Goal: Information Seeking & Learning: Learn about a topic

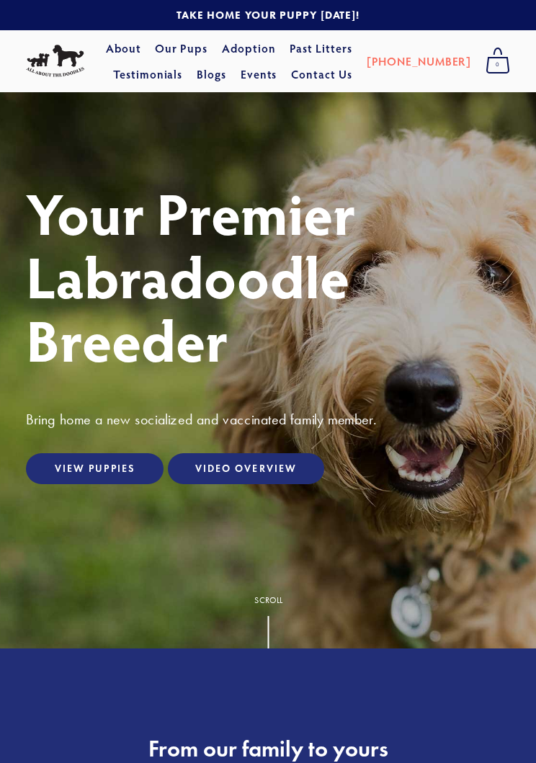
click at [83, 484] on link "View Puppies" at bounding box center [95, 468] width 138 height 31
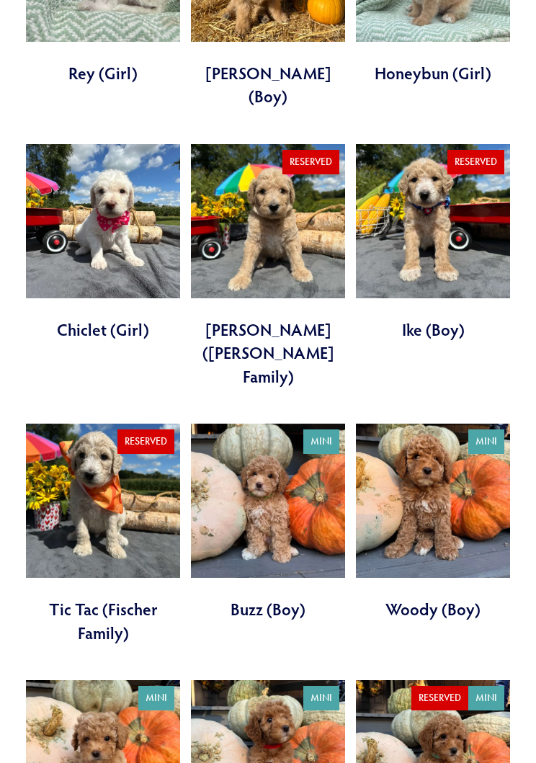
scroll to position [998, 0]
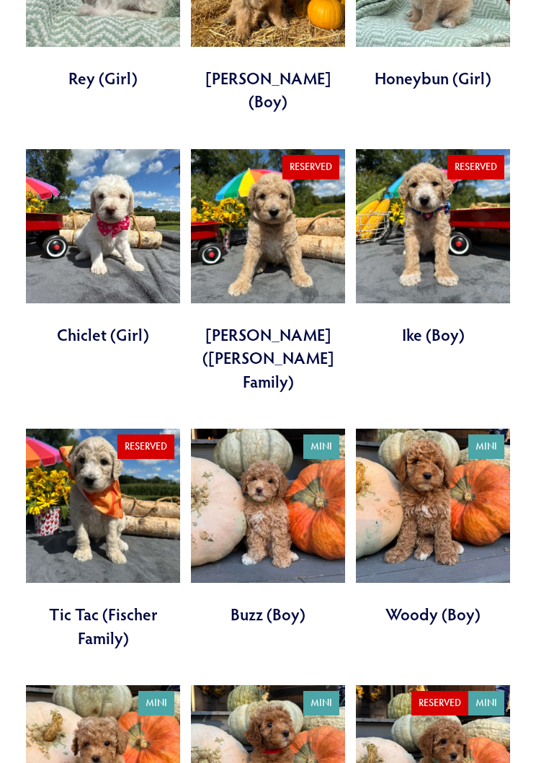
click at [458, 430] on link at bounding box center [433, 528] width 154 height 197
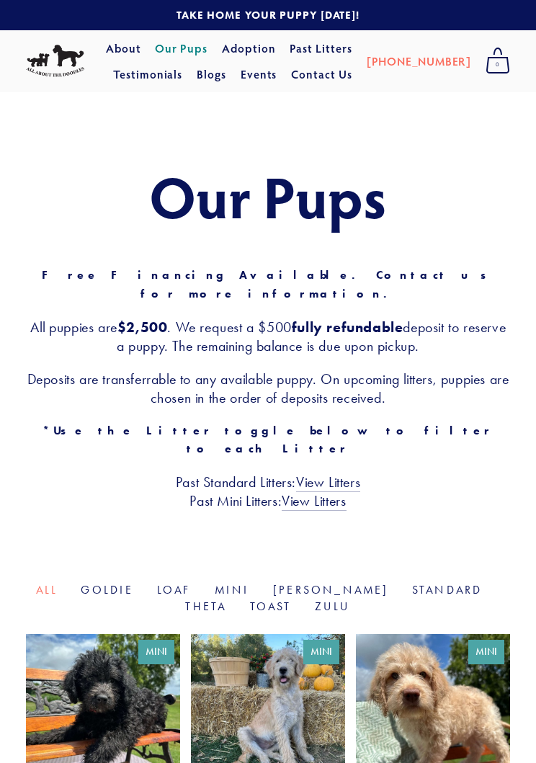
scroll to position [998, 0]
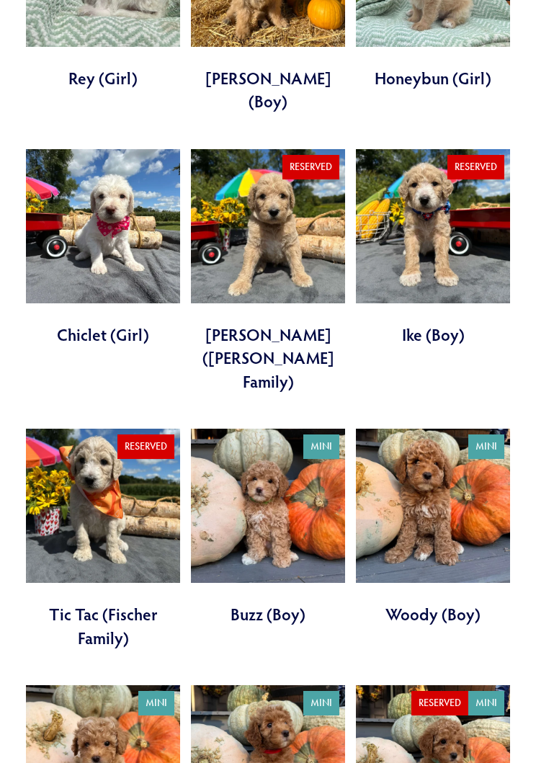
click at [295, 429] on link at bounding box center [268, 527] width 154 height 197
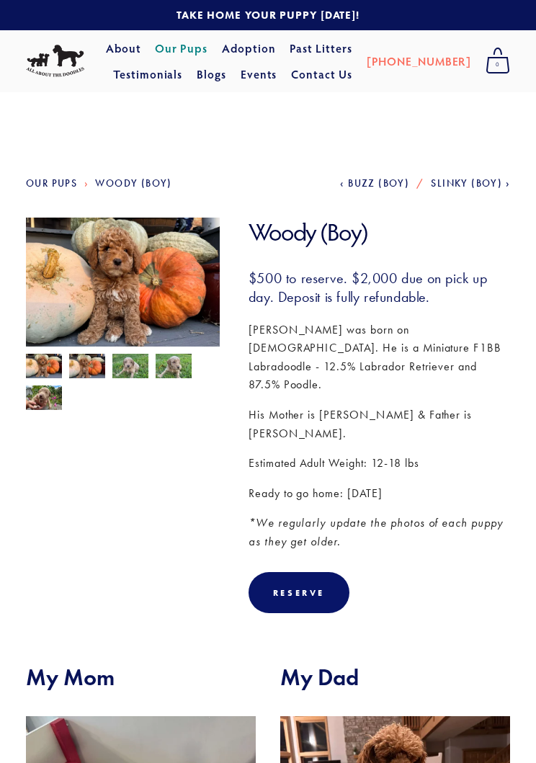
click at [96, 368] on img at bounding box center [87, 367] width 36 height 27
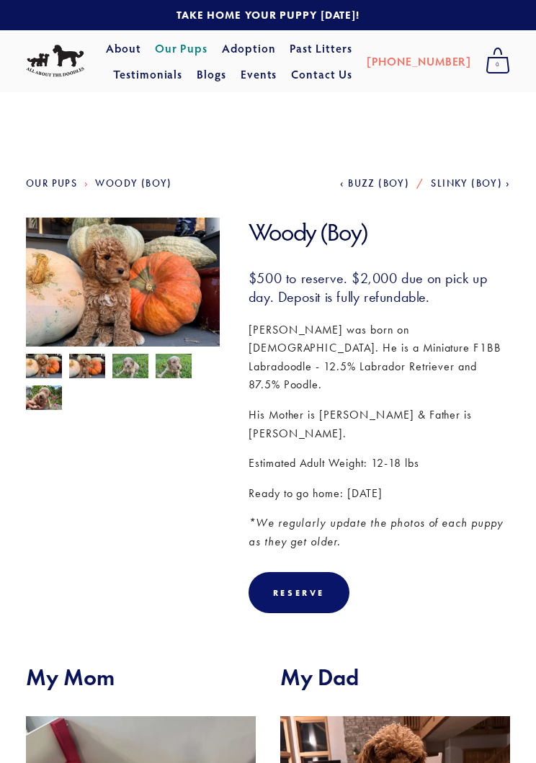
click at [86, 360] on img at bounding box center [87, 367] width 36 height 27
click at [89, 373] on img at bounding box center [87, 367] width 36 height 27
click at [88, 354] on img at bounding box center [87, 367] width 36 height 27
click at [89, 360] on img at bounding box center [87, 367] width 36 height 27
click at [48, 365] on img at bounding box center [44, 367] width 36 height 27
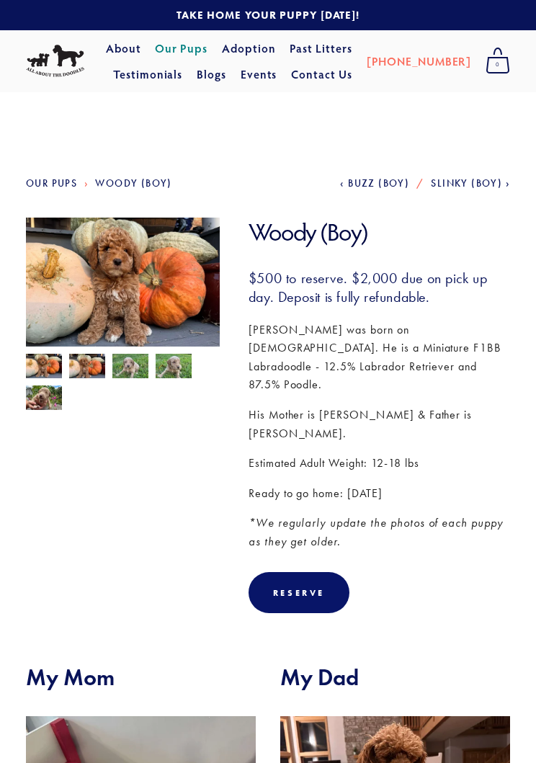
click at [46, 403] on img at bounding box center [44, 399] width 36 height 27
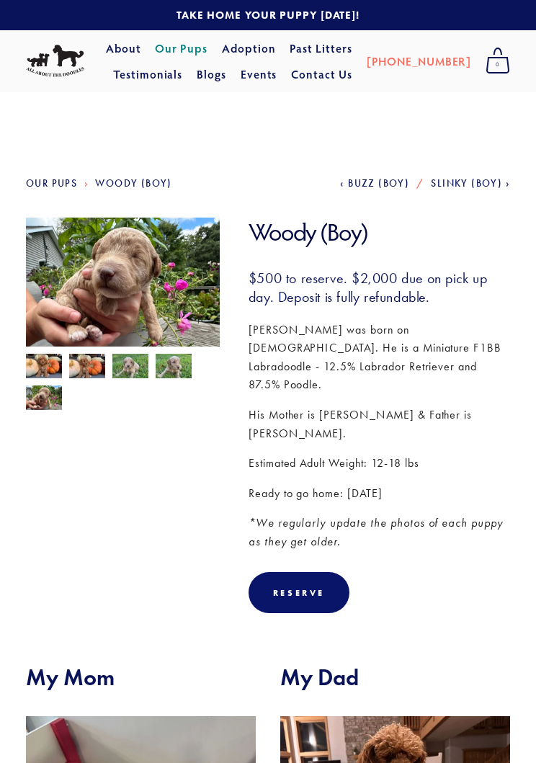
click at [43, 375] on img at bounding box center [44, 367] width 36 height 27
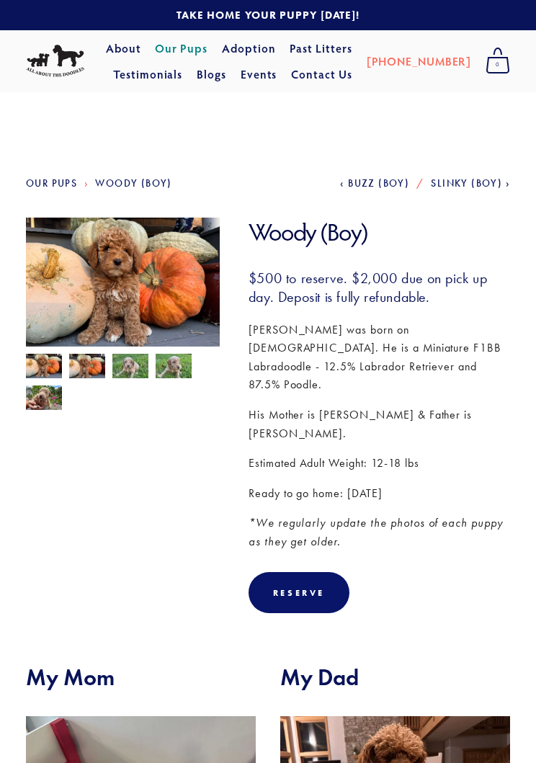
click at [48, 365] on img at bounding box center [44, 367] width 36 height 27
click at [86, 346] on img at bounding box center [123, 291] width 194 height 146
click at [84, 367] on img at bounding box center [87, 367] width 36 height 27
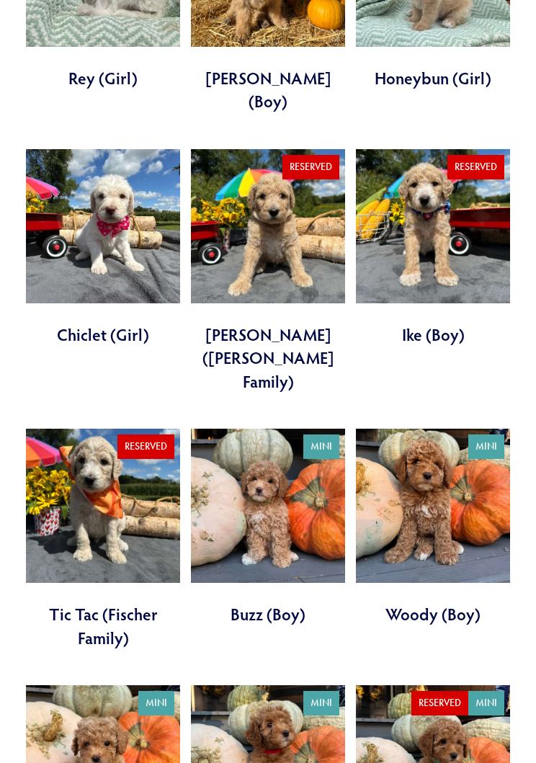
click at [294, 429] on link at bounding box center [268, 527] width 154 height 197
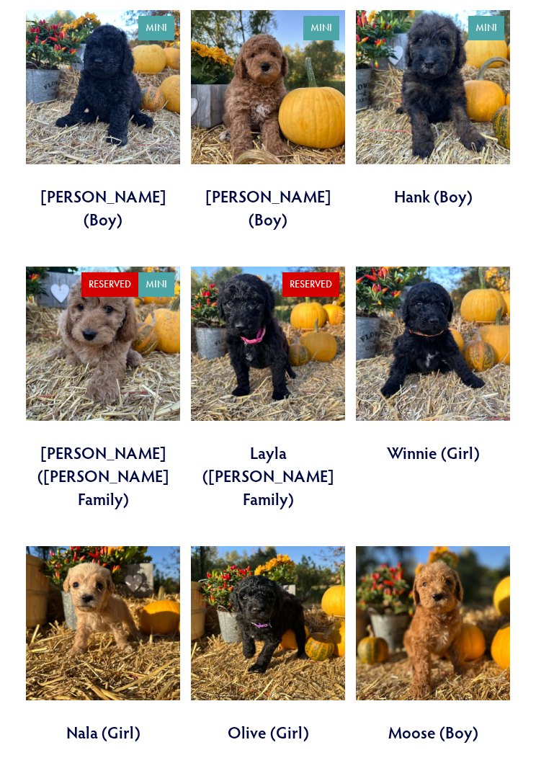
scroll to position [2208, 0]
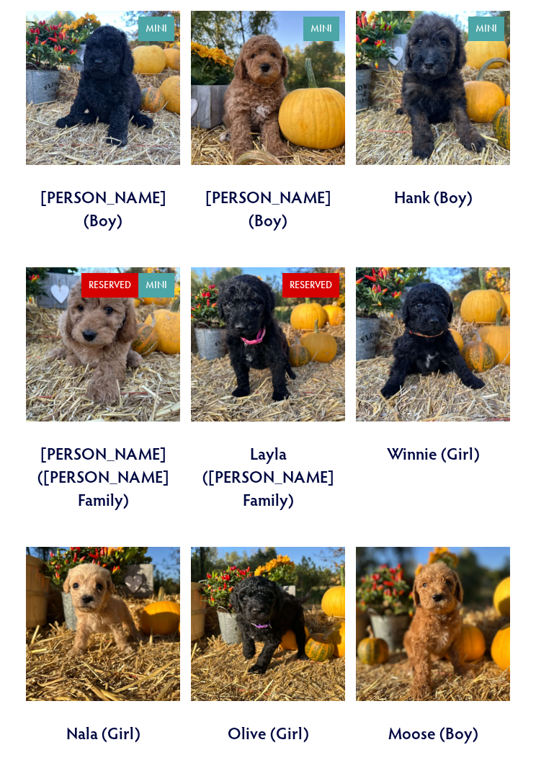
click at [443, 548] on link at bounding box center [433, 646] width 154 height 197
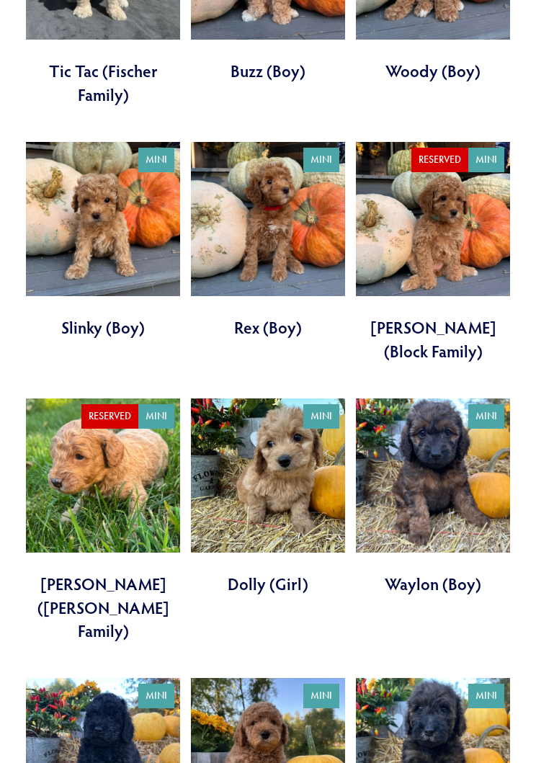
scroll to position [1541, 0]
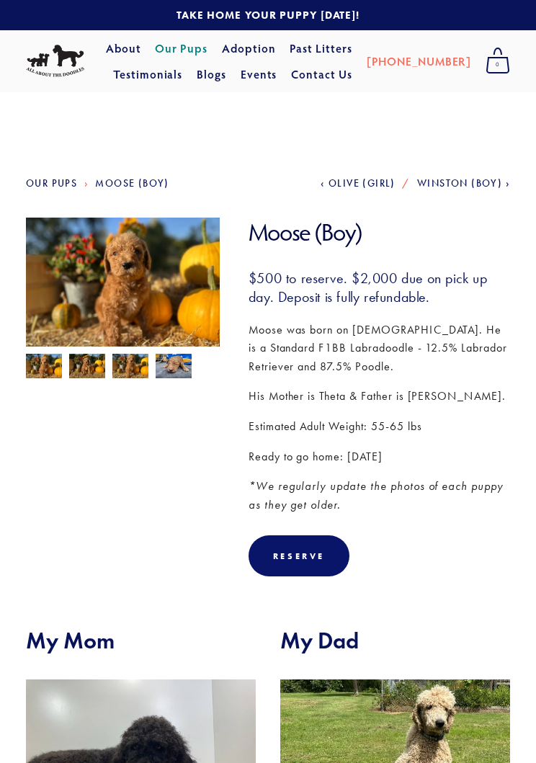
click at [127, 365] on img at bounding box center [130, 367] width 36 height 27
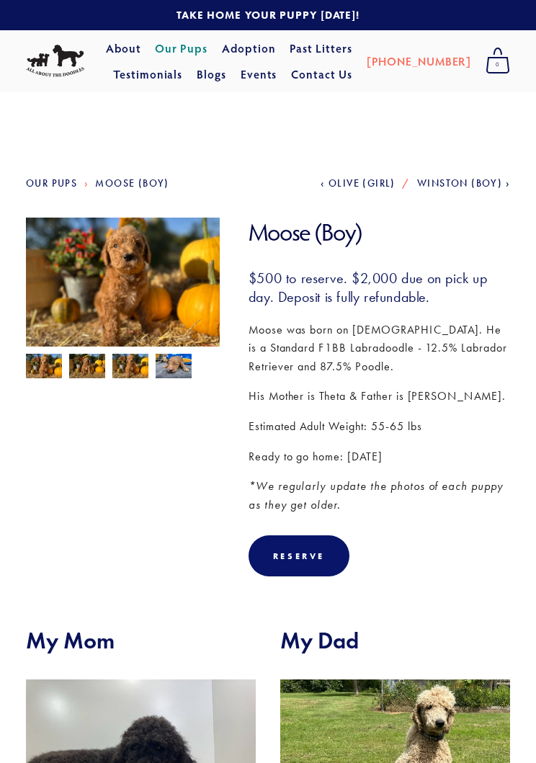
click at [91, 367] on img at bounding box center [87, 367] width 36 height 27
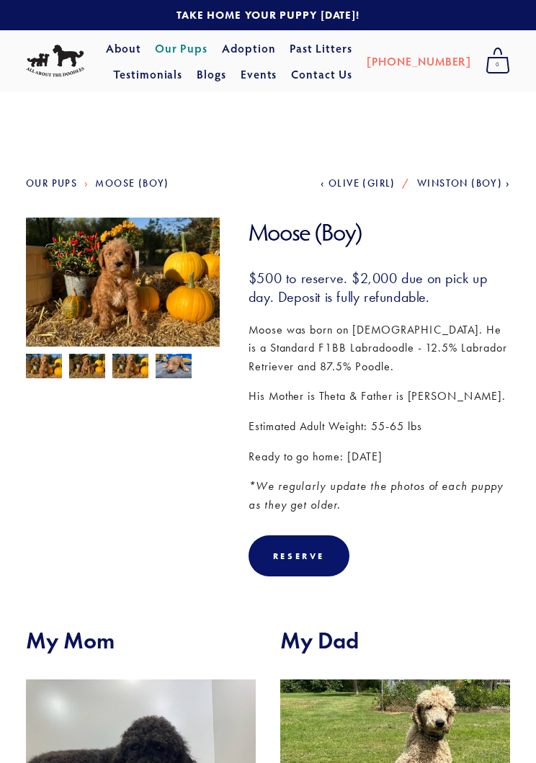
click at [178, 377] on img at bounding box center [174, 365] width 36 height 27
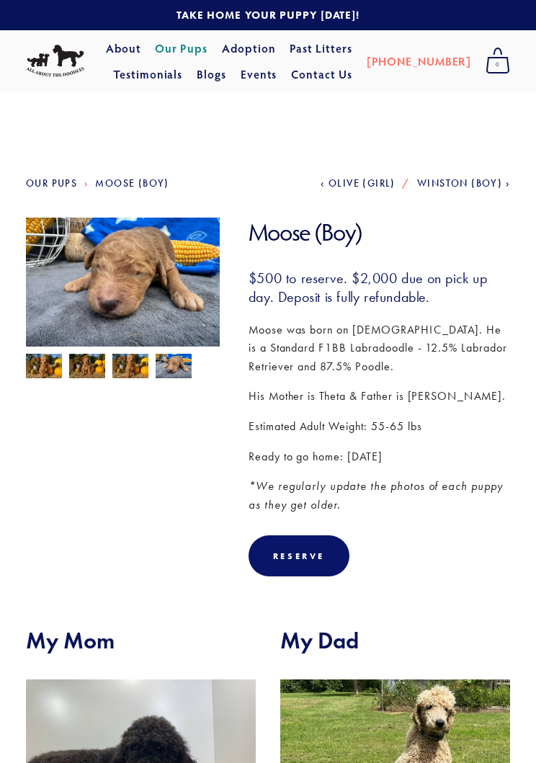
click at [86, 366] on img at bounding box center [87, 367] width 36 height 27
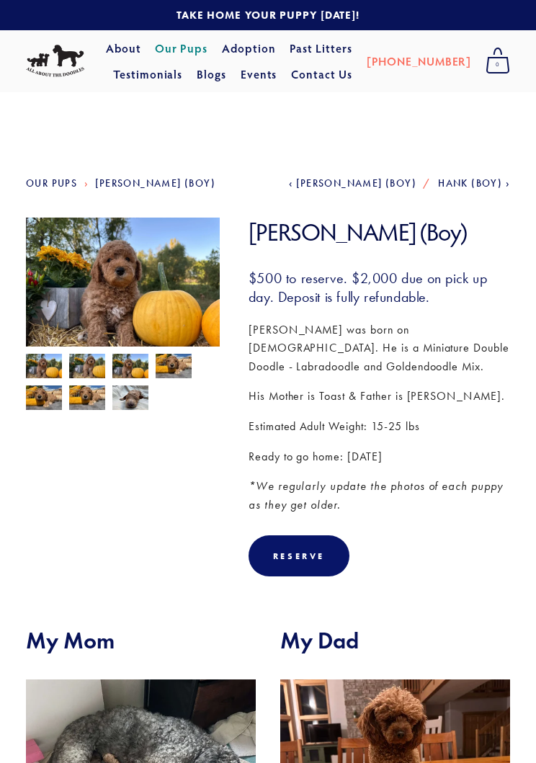
click at [141, 50] on link "About" at bounding box center [123, 48] width 35 height 26
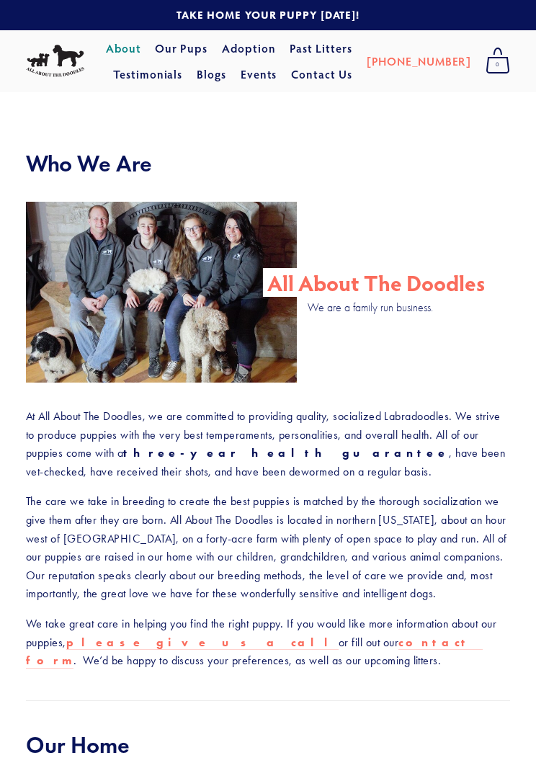
click at [208, 48] on link "Our Pups" at bounding box center [181, 48] width 53 height 26
